Goal: Information Seeking & Learning: Compare options

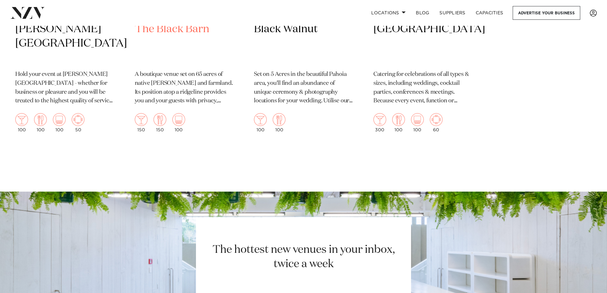
scroll to position [3689, 0]
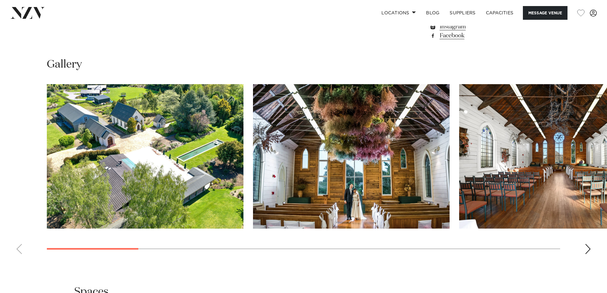
scroll to position [478, 0]
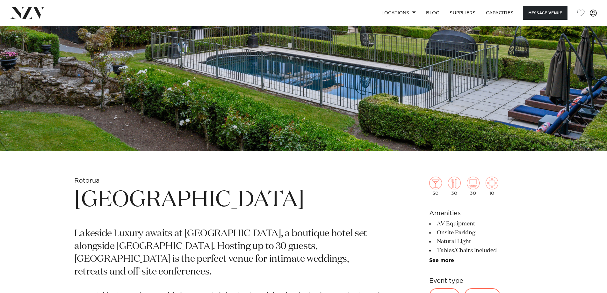
scroll to position [350, 0]
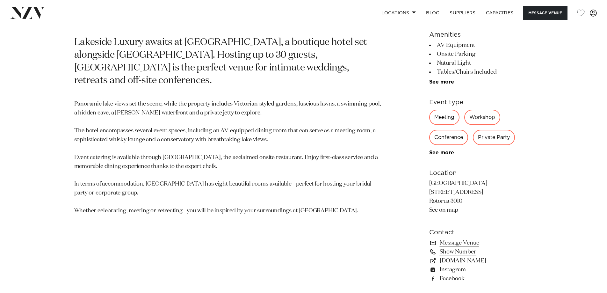
click at [494, 132] on div "Private Party" at bounding box center [494, 137] width 42 height 15
click at [488, 142] on div "Private Party" at bounding box center [494, 137] width 42 height 15
click at [491, 135] on div "Private Party" at bounding box center [494, 137] width 42 height 15
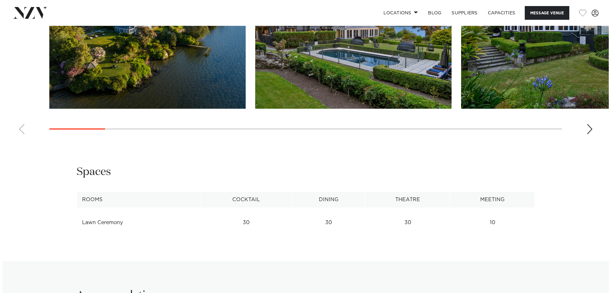
scroll to position [669, 0]
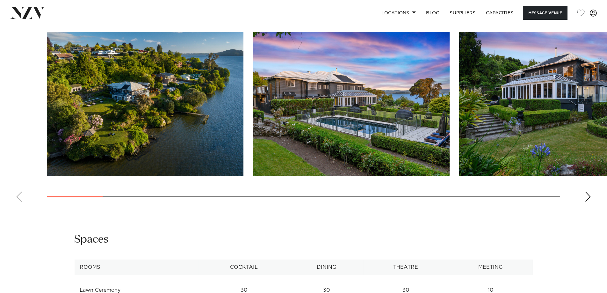
click at [368, 101] on img "2 / 23" at bounding box center [351, 104] width 196 height 144
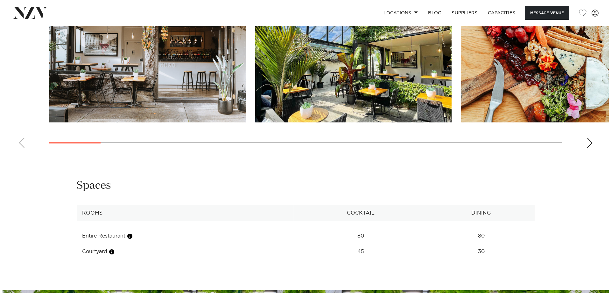
scroll to position [667, 0]
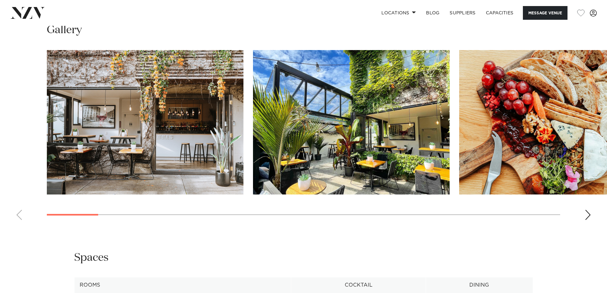
click at [219, 151] on img "1 / 25" at bounding box center [145, 122] width 196 height 144
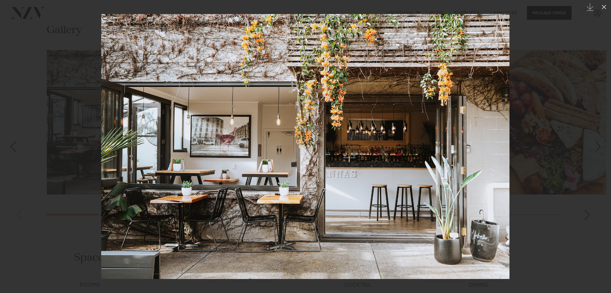
click at [424, 189] on img at bounding box center [305, 146] width 409 height 265
drag, startPoint x: 559, startPoint y: 28, endPoint x: 567, endPoint y: 53, distance: 25.5
click at [562, 38] on div at bounding box center [305, 146] width 611 height 293
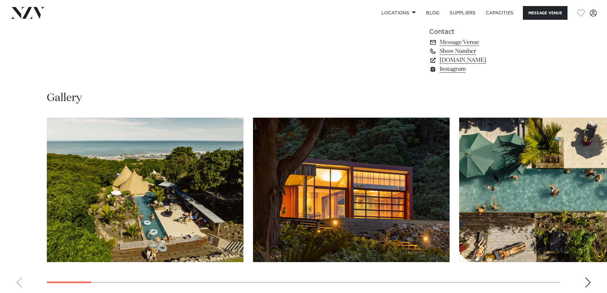
scroll to position [637, 0]
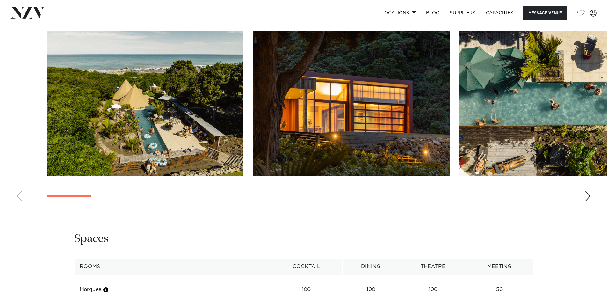
click at [189, 120] on img "1 / 29" at bounding box center [145, 103] width 196 height 144
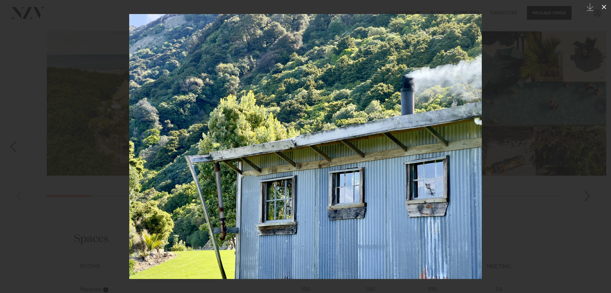
click at [604, 6] on icon at bounding box center [605, 7] width 8 height 8
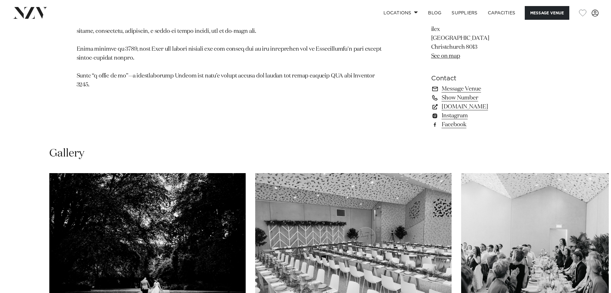
scroll to position [573, 0]
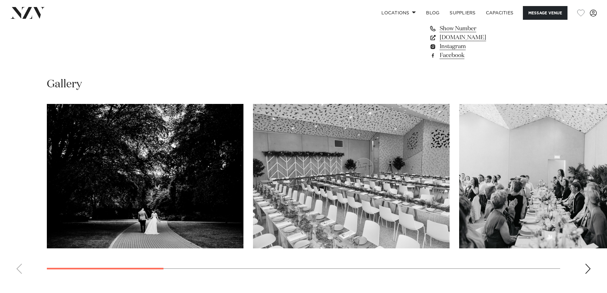
click at [297, 114] on img "2 / 11" at bounding box center [351, 176] width 196 height 144
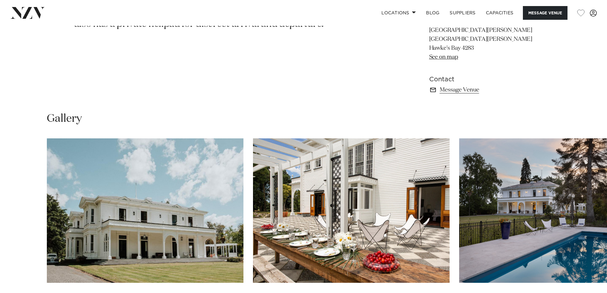
scroll to position [478, 0]
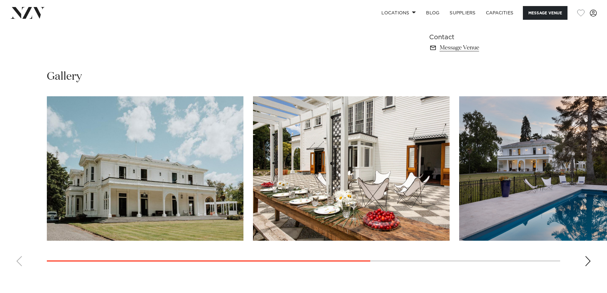
click at [163, 196] on img "1 / 4" at bounding box center [145, 168] width 196 height 144
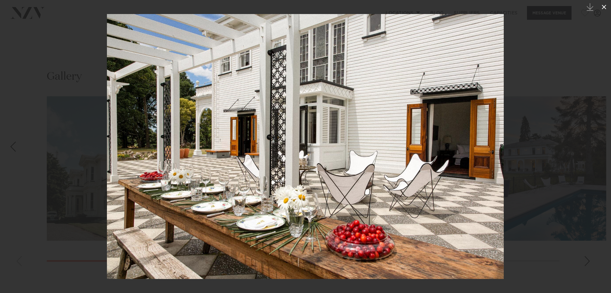
click at [606, 9] on icon at bounding box center [605, 7] width 8 height 8
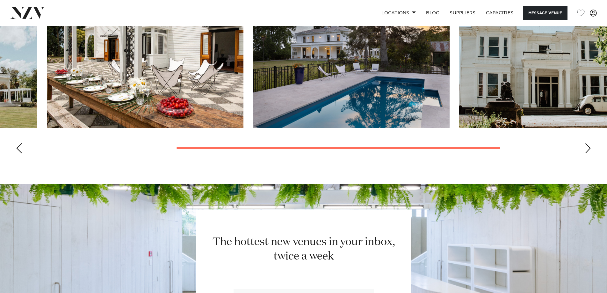
scroll to position [520, 0]
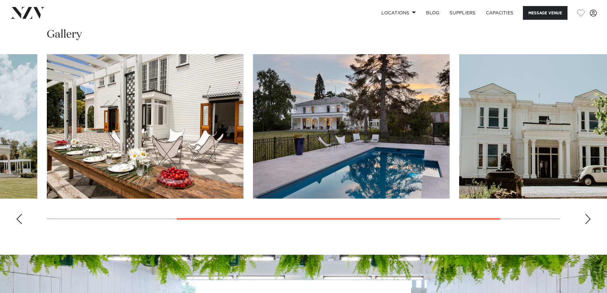
click at [590, 217] on div "Next slide" at bounding box center [587, 219] width 6 height 10
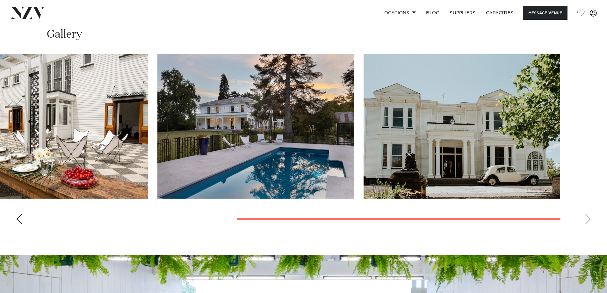
click at [590, 217] on swiper-container at bounding box center [303, 141] width 607 height 175
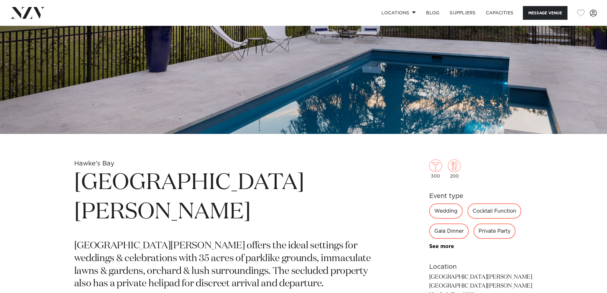
scroll to position [138, 0]
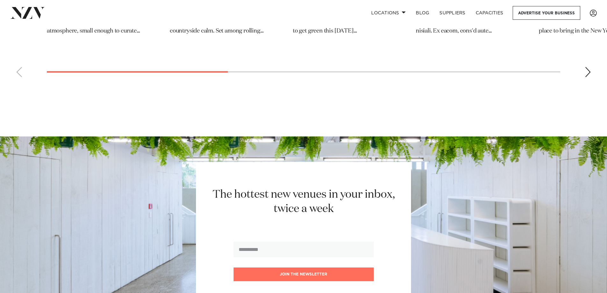
scroll to position [7070, 0]
